Goal: Information Seeking & Learning: Find specific fact

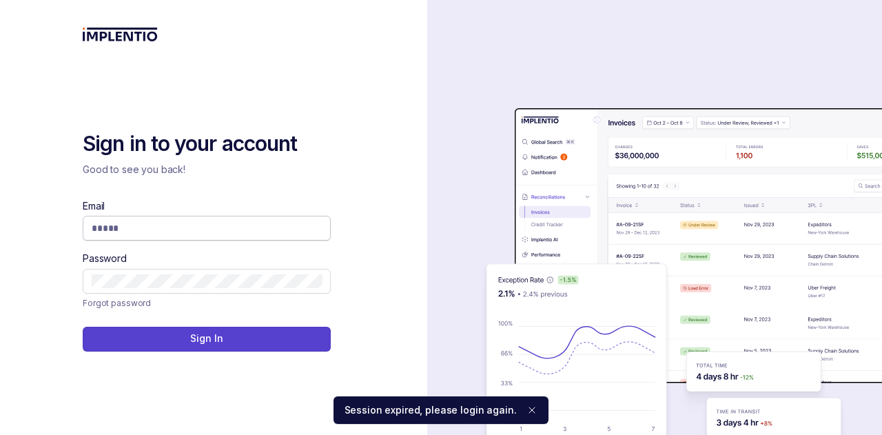
click at [165, 230] on input "Email" at bounding box center [207, 228] width 230 height 14
type input "**********"
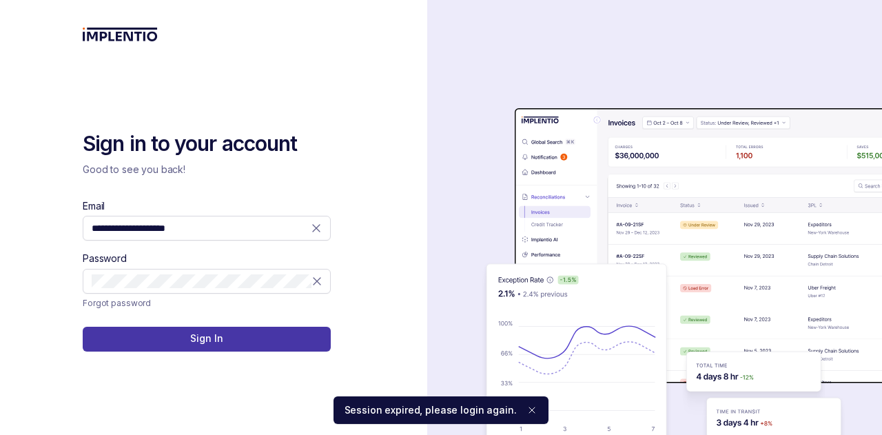
click at [236, 337] on button "Sign In" at bounding box center [207, 339] width 248 height 25
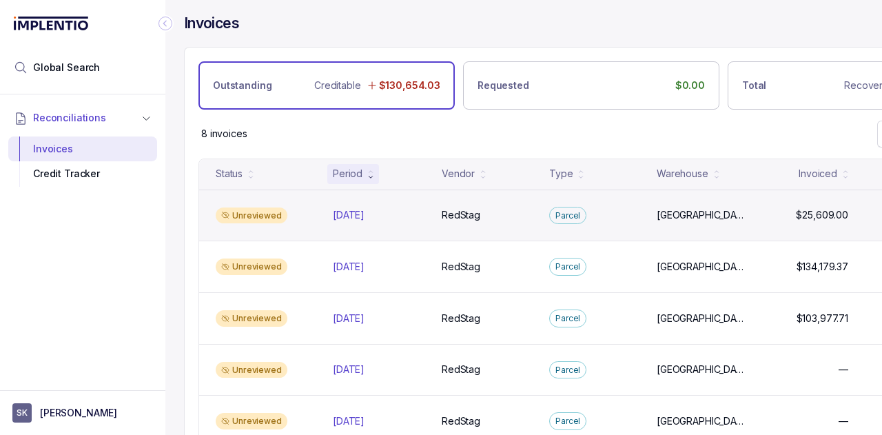
scroll to position [3, 0]
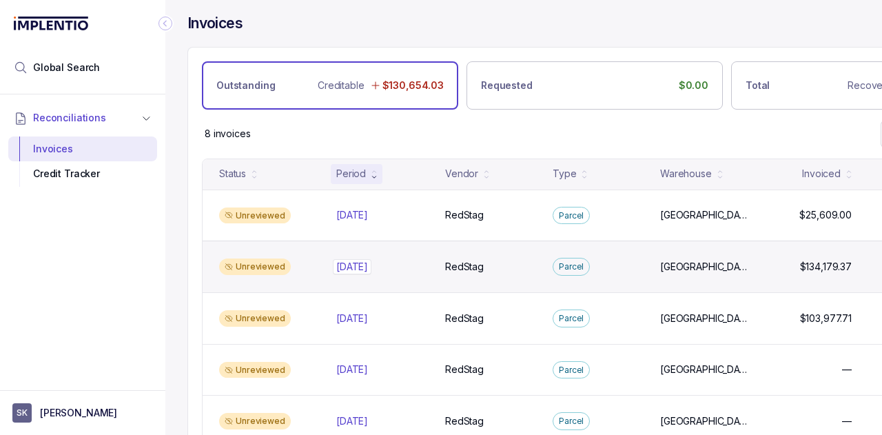
click at [354, 263] on p "[DATE]" at bounding box center [352, 266] width 39 height 15
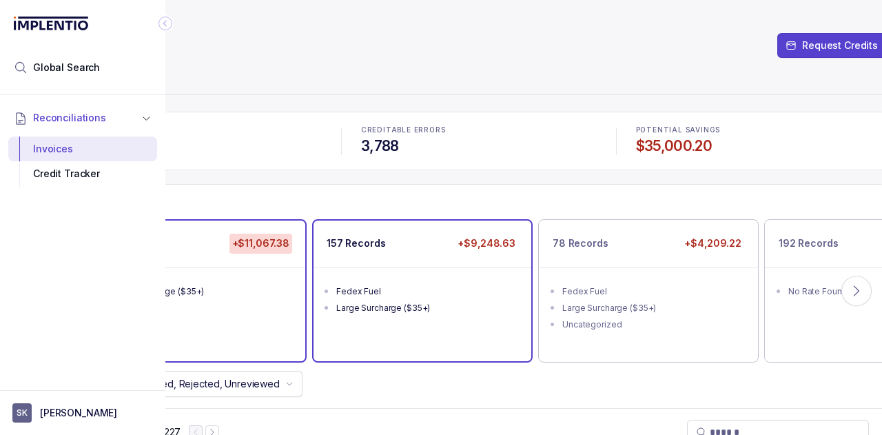
scroll to position [0, 141]
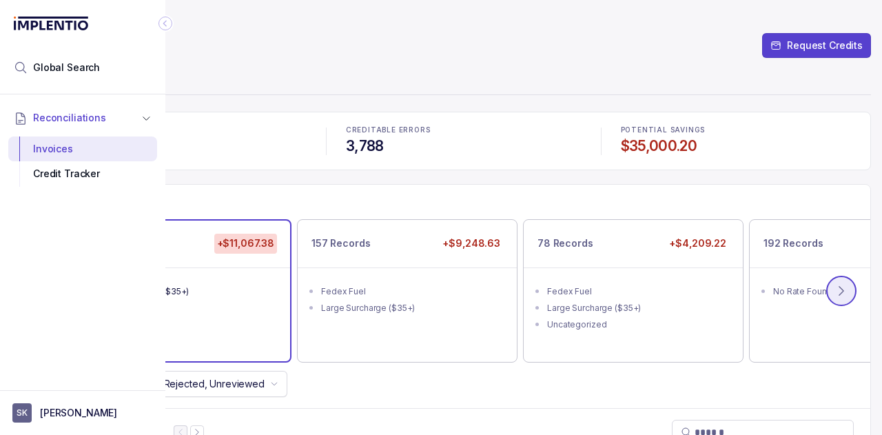
click at [835, 290] on icon at bounding box center [842, 291] width 14 height 14
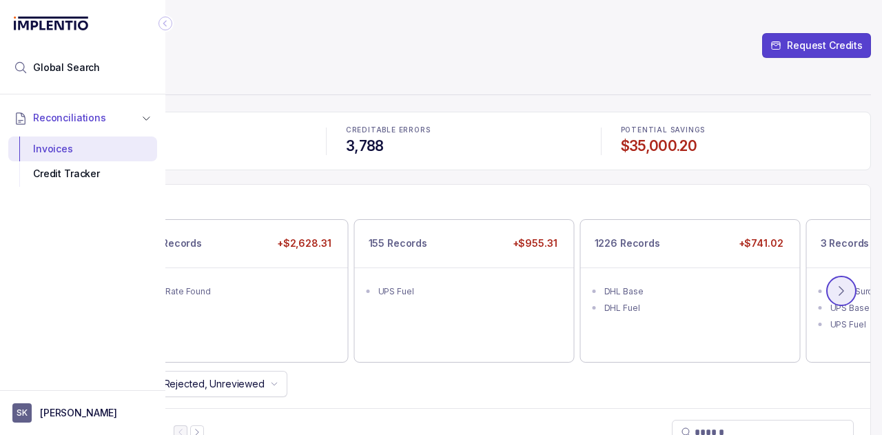
click at [835, 285] on icon at bounding box center [842, 291] width 14 height 14
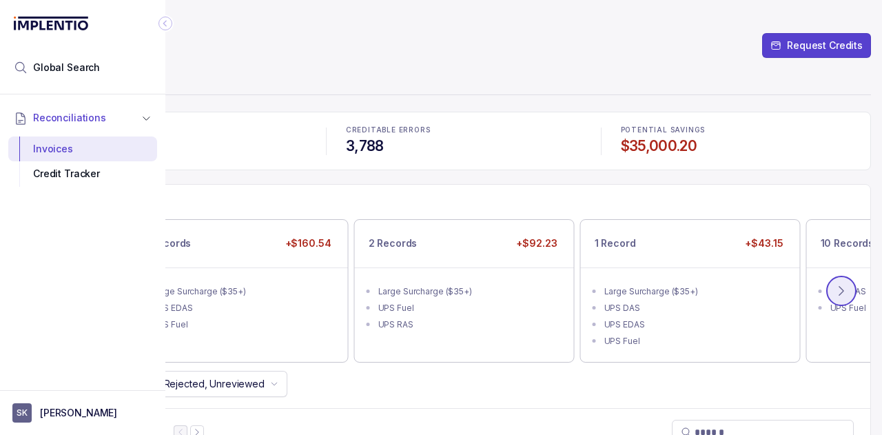
click at [835, 285] on icon at bounding box center [842, 291] width 14 height 14
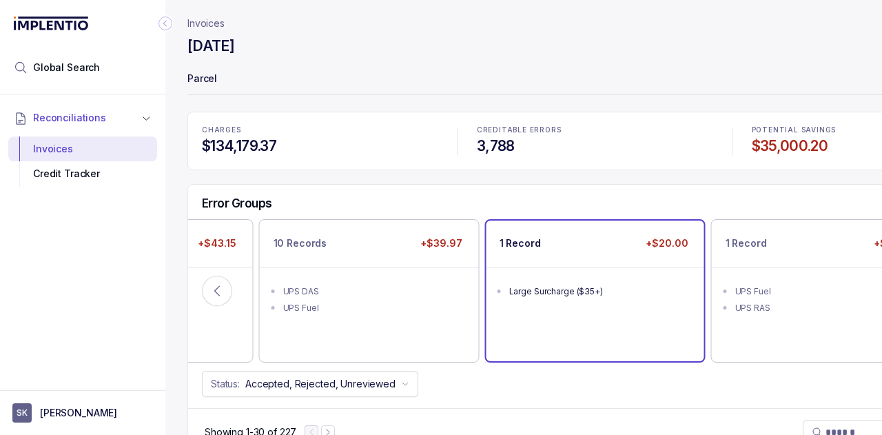
scroll to position [0, 0]
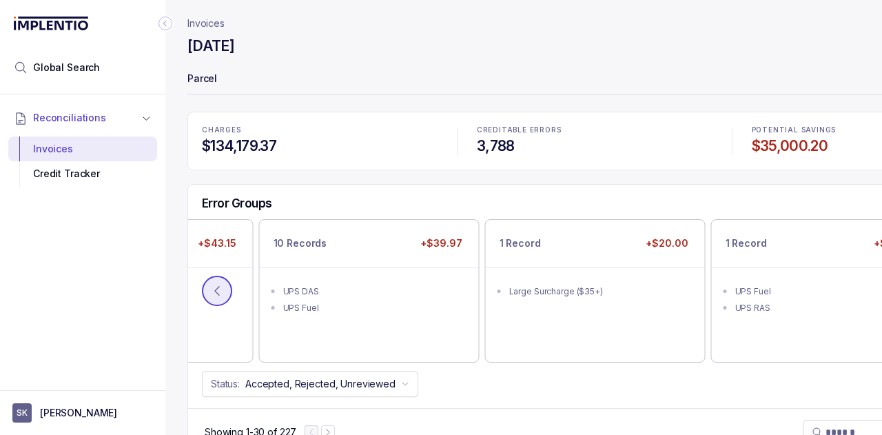
click at [216, 289] on icon at bounding box center [217, 291] width 14 height 14
click at [216, 289] on icon at bounding box center [217, 291] width 4 height 9
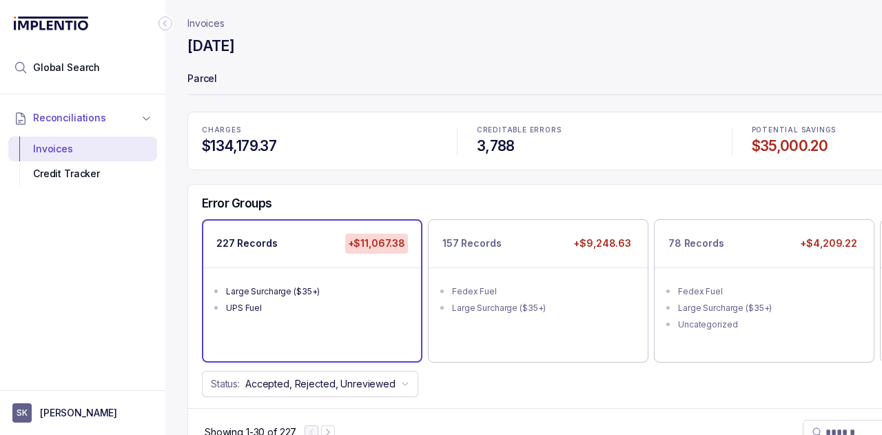
click at [343, 309] on div "UPS Fuel" at bounding box center [316, 308] width 181 height 14
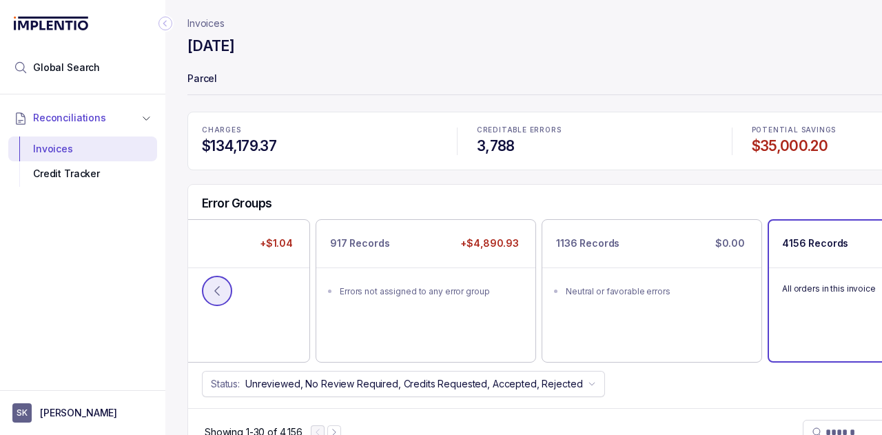
click at [217, 287] on icon at bounding box center [217, 291] width 14 height 14
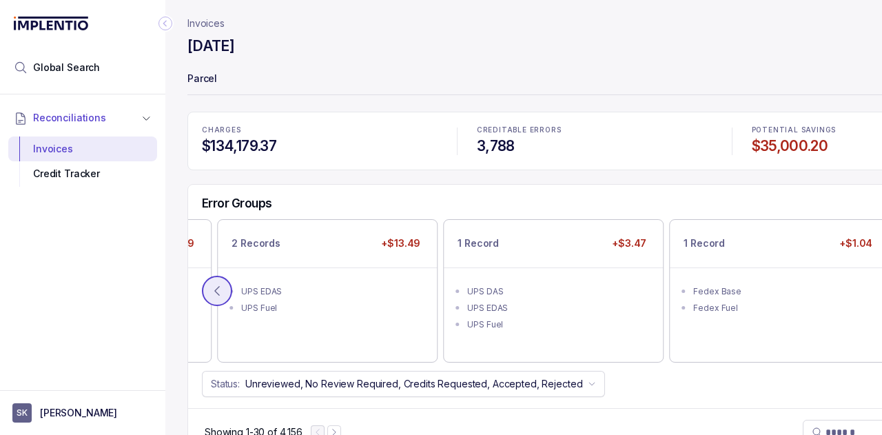
click at [217, 287] on icon at bounding box center [217, 291] width 14 height 14
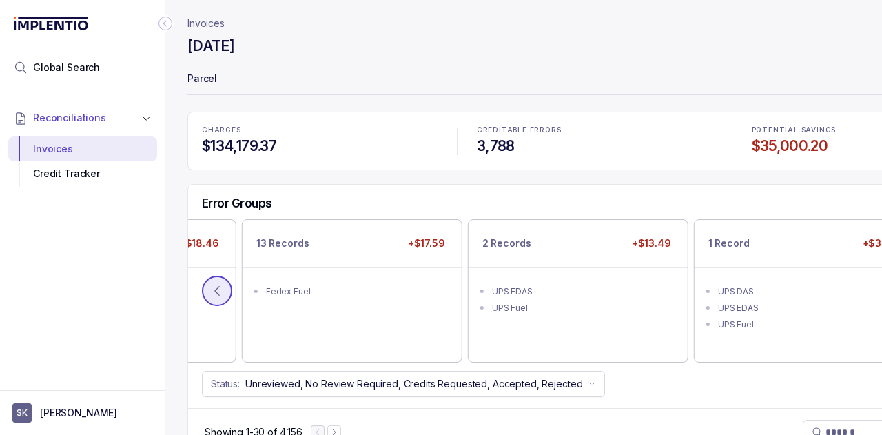
click at [217, 287] on icon at bounding box center [217, 291] width 14 height 14
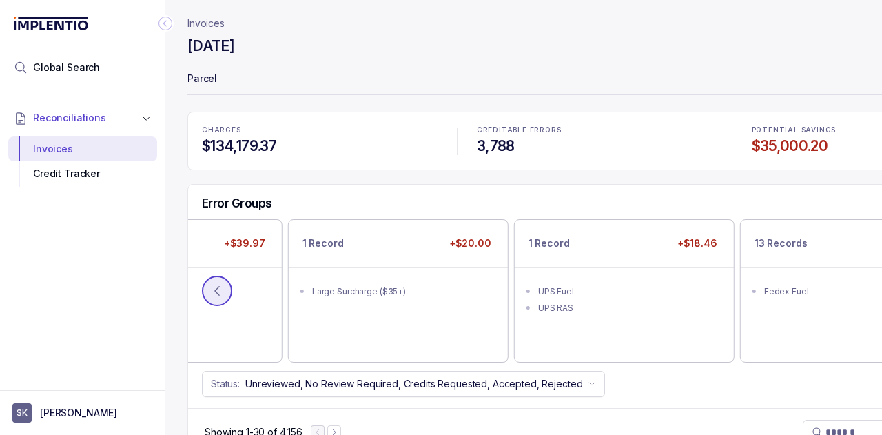
click at [217, 287] on icon at bounding box center [217, 291] width 14 height 14
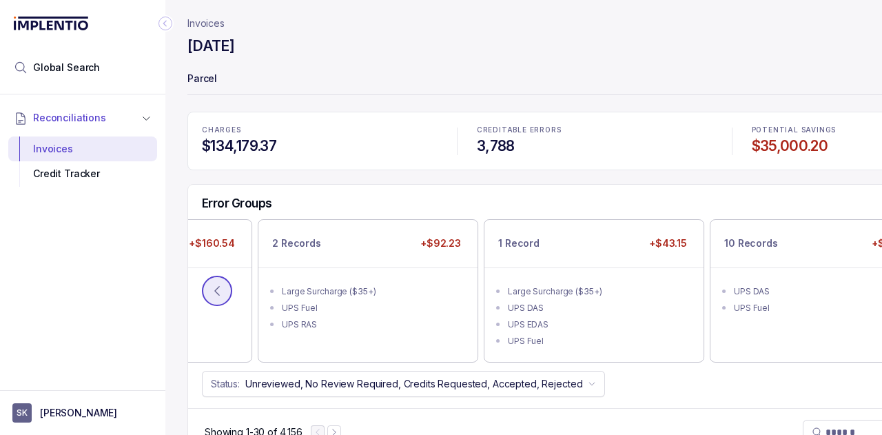
click at [217, 287] on icon at bounding box center [217, 291] width 14 height 14
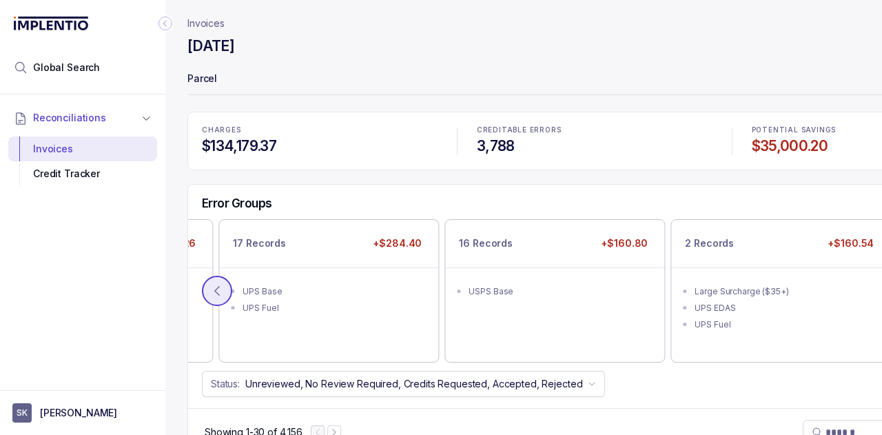
click at [217, 287] on icon at bounding box center [217, 291] width 14 height 14
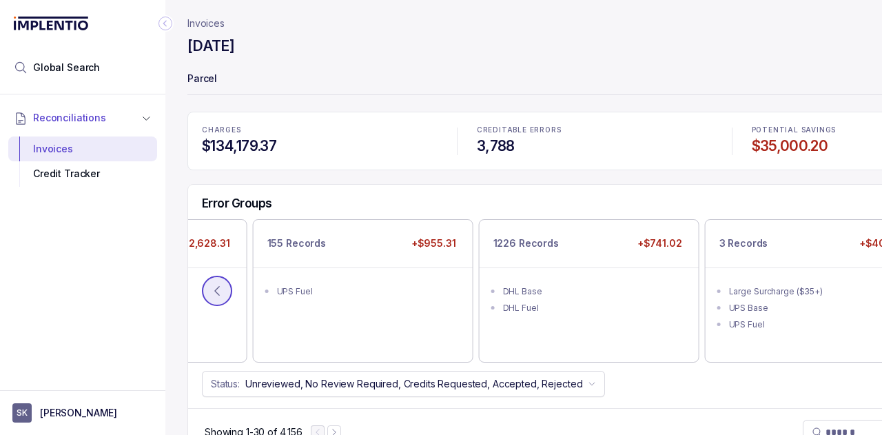
click at [217, 287] on icon at bounding box center [217, 291] width 14 height 14
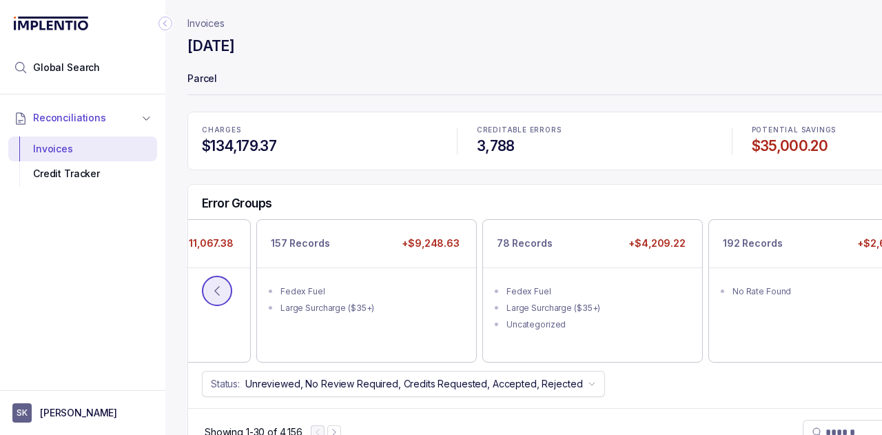
click at [217, 287] on icon at bounding box center [217, 291] width 14 height 14
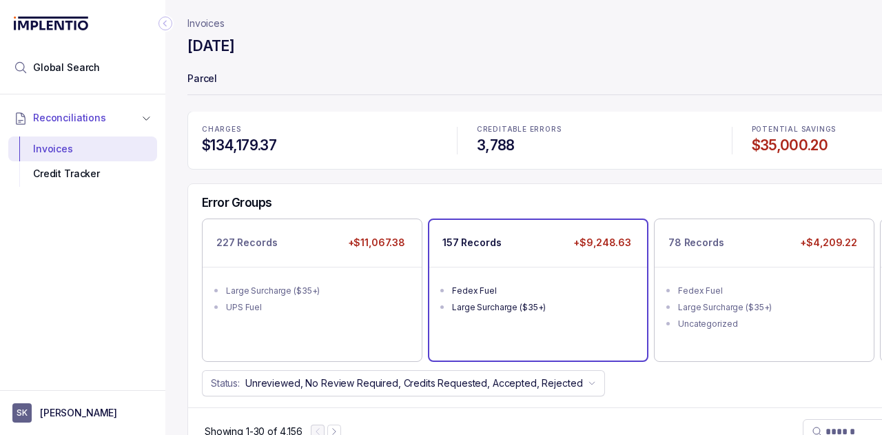
scroll to position [1, 0]
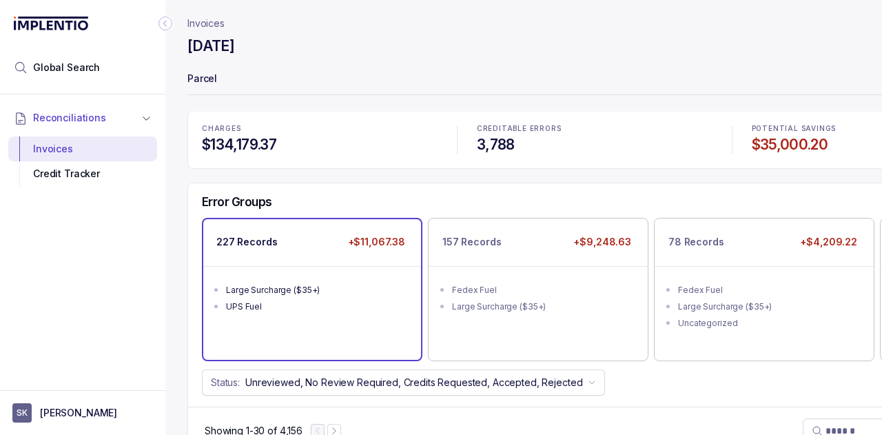
click at [296, 322] on ul "Large Surcharge ($35+) UPS Fuel" at bounding box center [312, 296] width 218 height 61
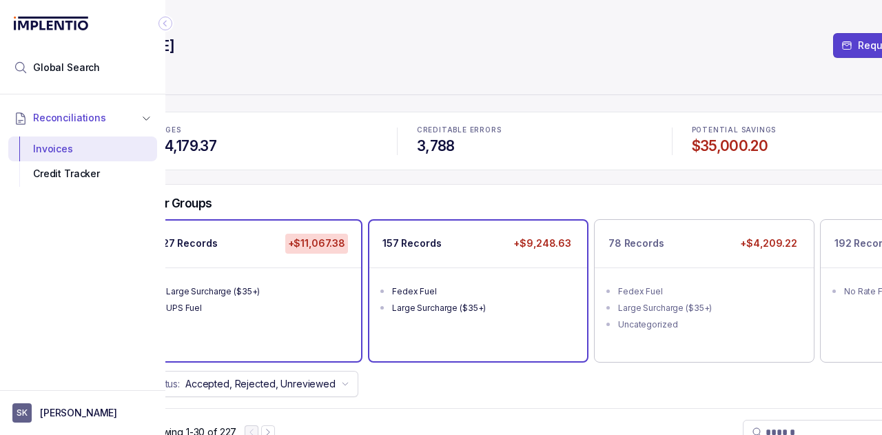
scroll to position [0, 0]
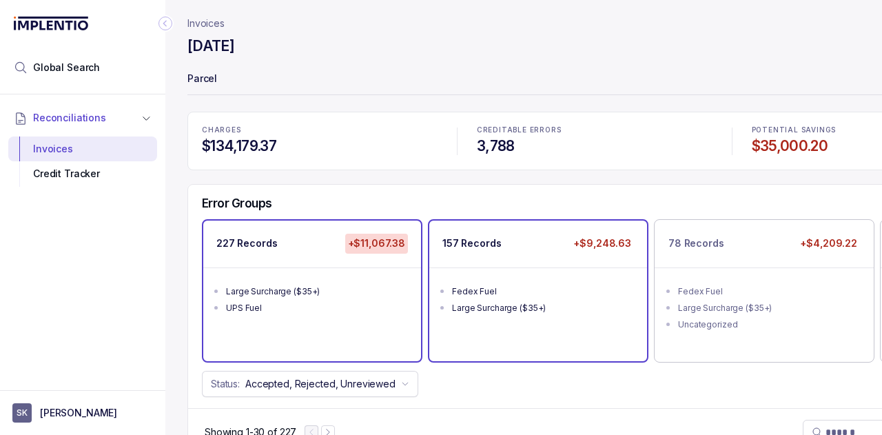
click at [571, 294] on div "Fedex Fuel" at bounding box center [542, 292] width 181 height 14
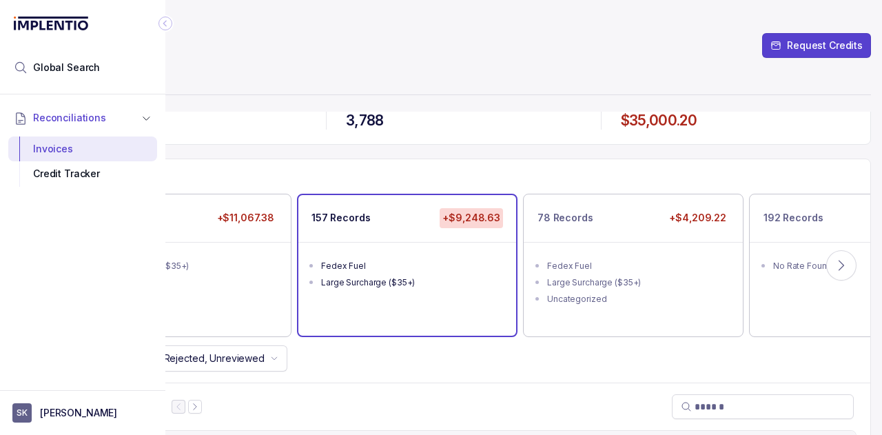
scroll to position [0, 141]
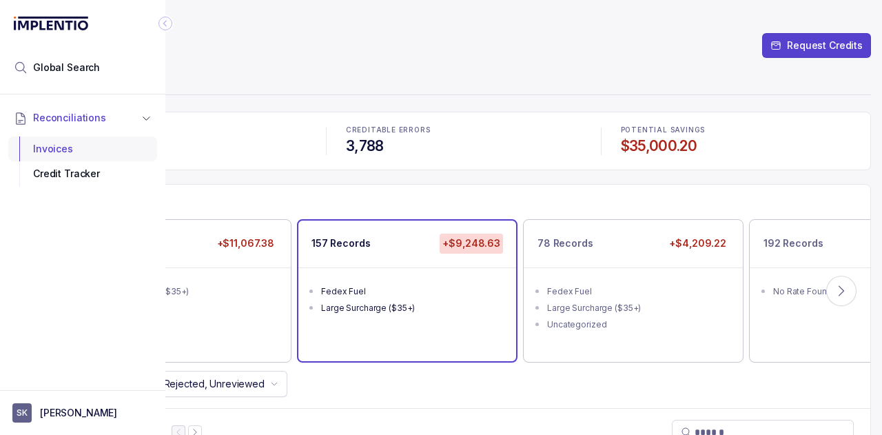
click at [83, 145] on div "Invoices" at bounding box center [82, 148] width 127 height 25
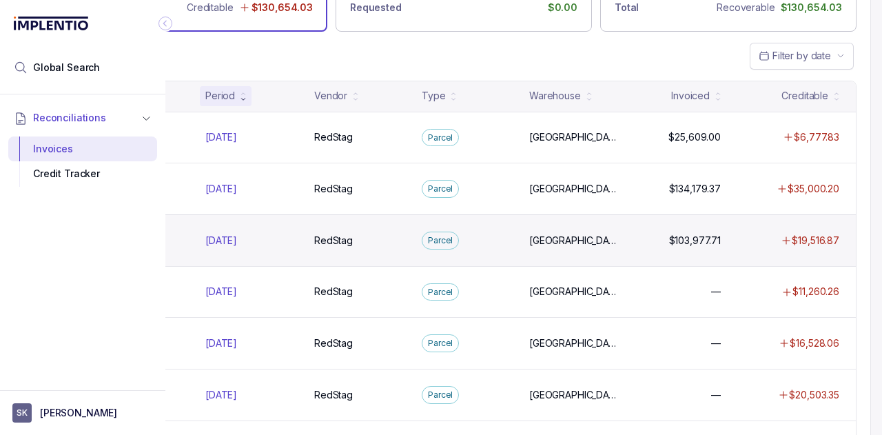
scroll to position [81, 131]
click at [223, 240] on p "[DATE]" at bounding box center [221, 239] width 39 height 15
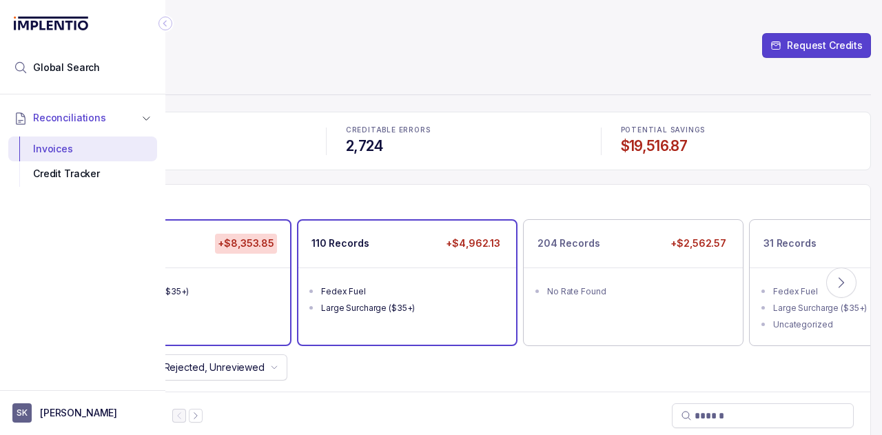
click at [440, 289] on div "Fedex Fuel" at bounding box center [411, 292] width 181 height 14
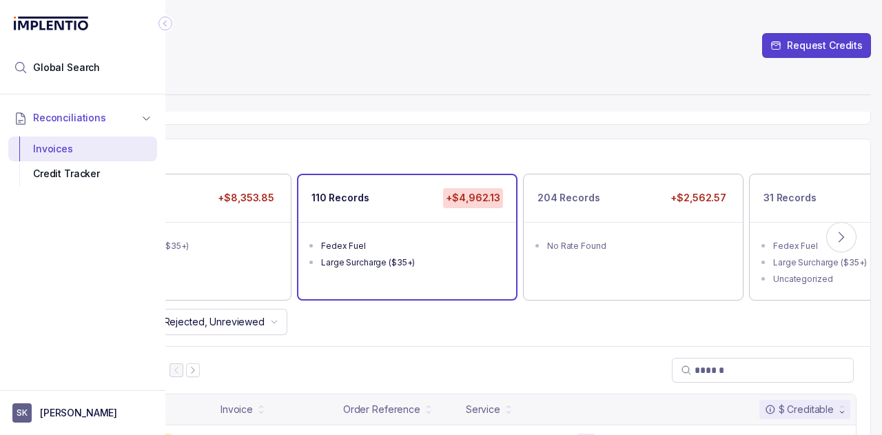
scroll to position [0, 141]
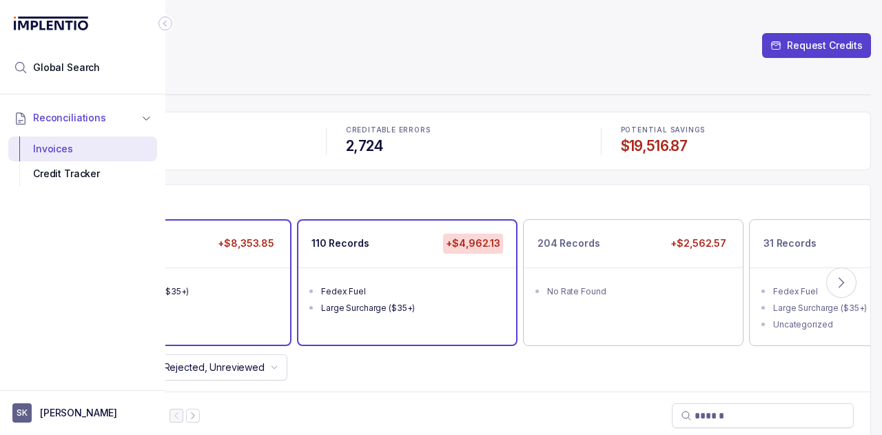
click at [226, 290] on div "Large Surcharge ($35+)" at bounding box center [185, 292] width 181 height 14
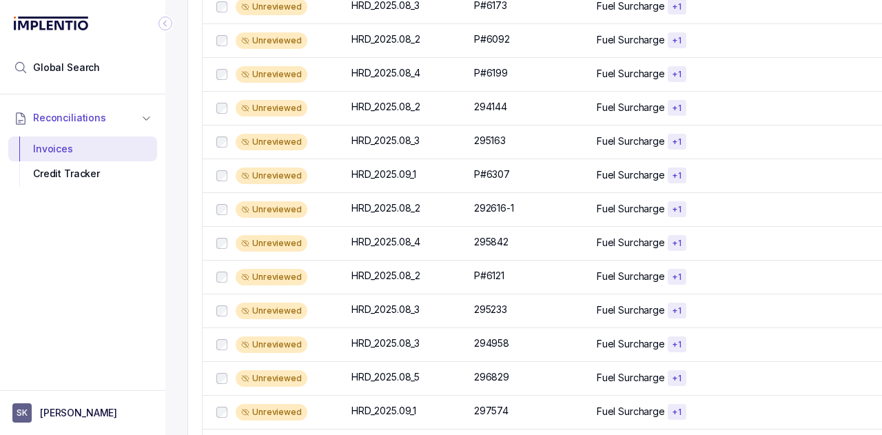
scroll to position [1063, 0]
